Goal: Find specific page/section: Find specific page/section

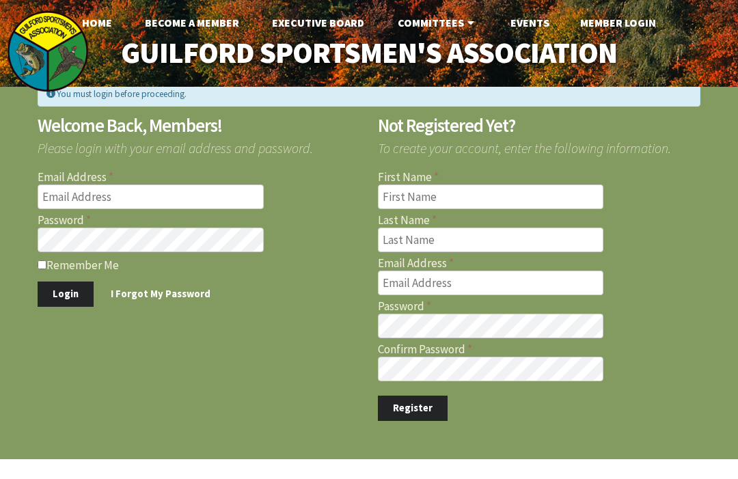
click at [530, 21] on link "Events" at bounding box center [530, 22] width 61 height 27
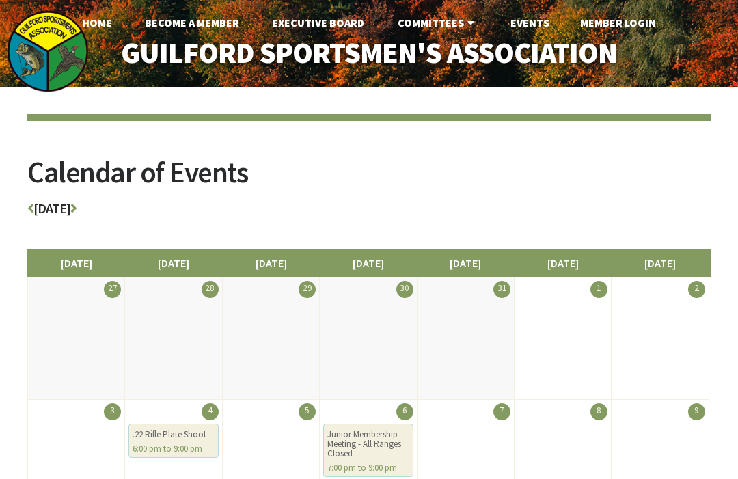
click at [650, 23] on link "Member Login" at bounding box center [619, 22] width 98 height 27
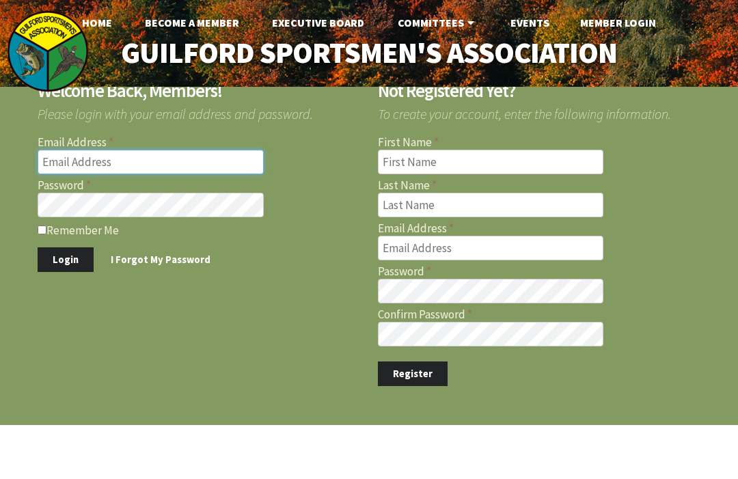
type input "[EMAIL_ADDRESS][DOMAIN_NAME]"
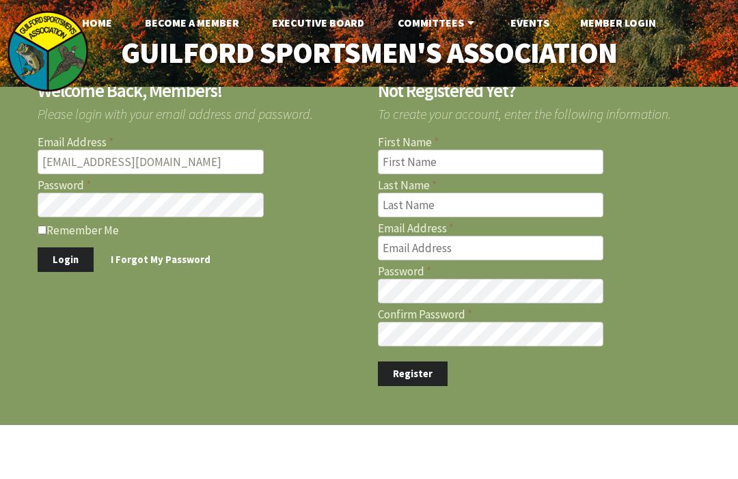
click at [64, 259] on button "Login" at bounding box center [66, 260] width 56 height 25
